Goal: Information Seeking & Learning: Find specific fact

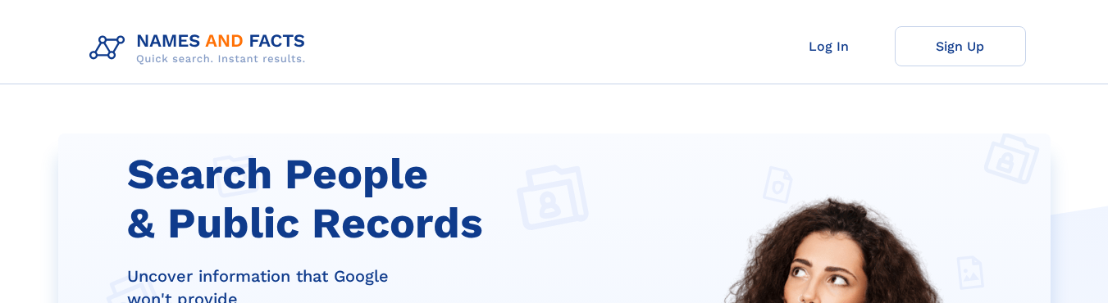
scroll to position [308, 0]
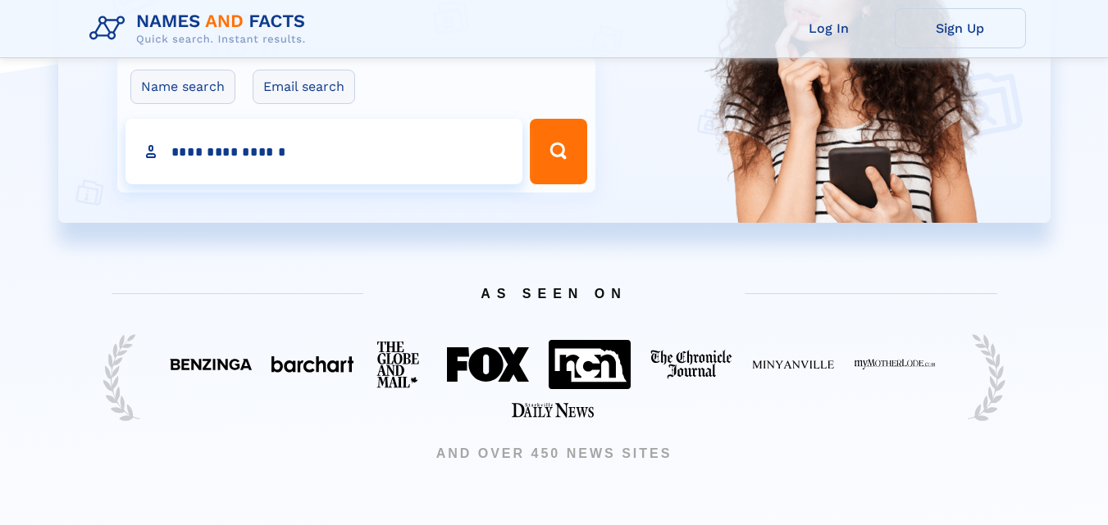
type input "**********"
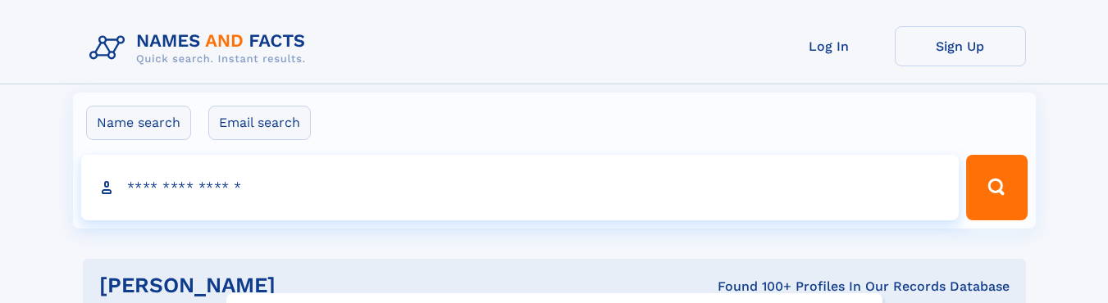
click input "**" at bounding box center [0, 0] width 0 height 0
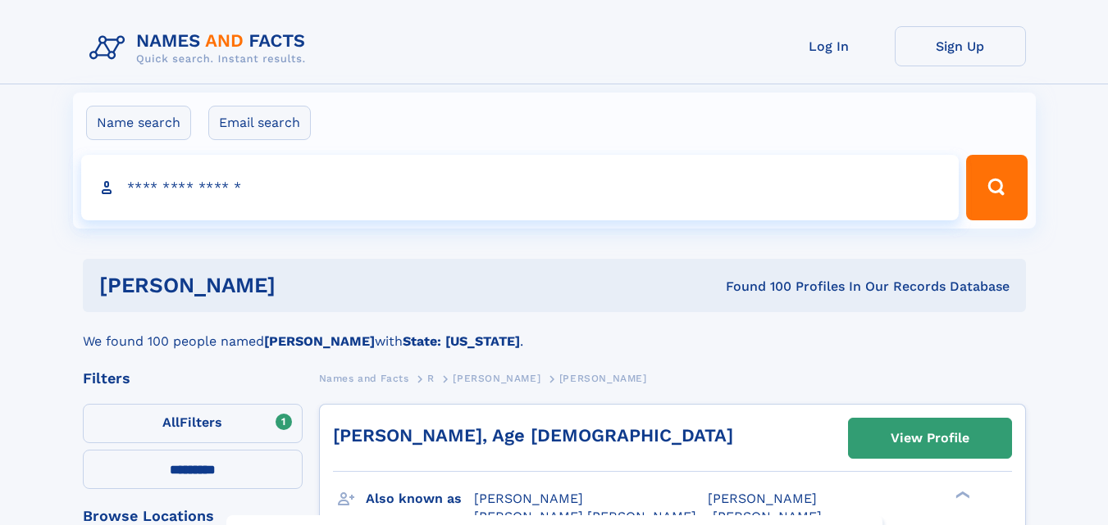
select select "**"
